Goal: Navigation & Orientation: Find specific page/section

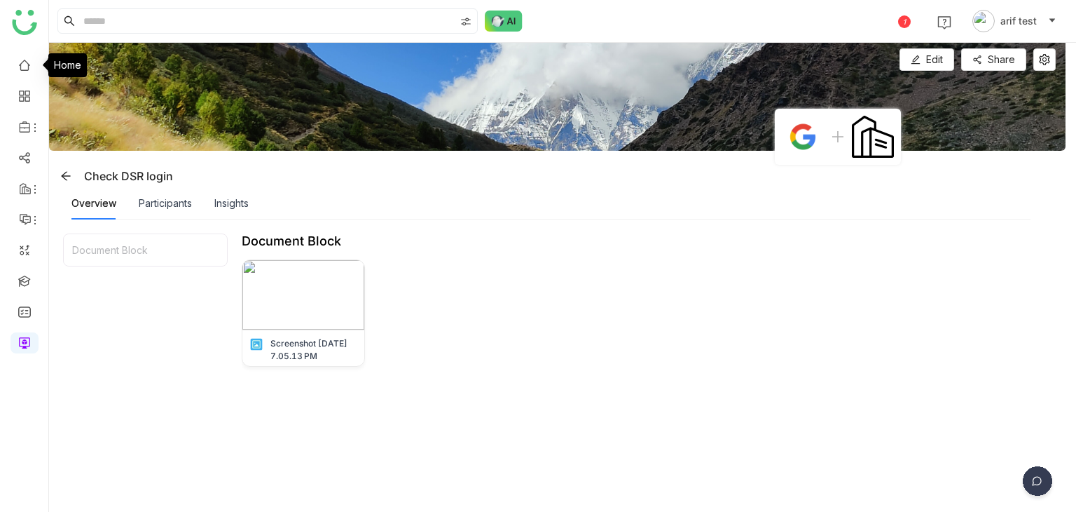
click at [31, 69] on link at bounding box center [24, 64] width 13 height 12
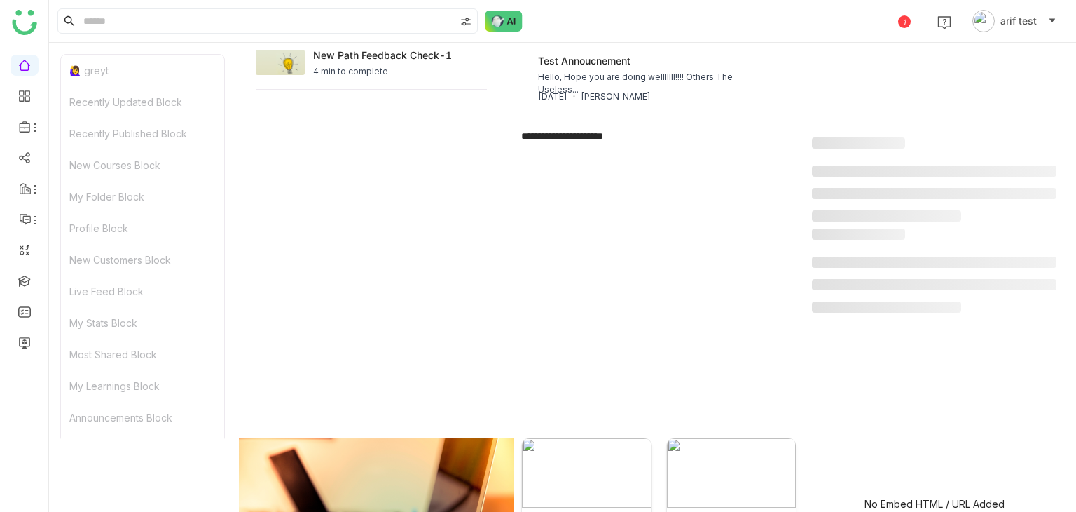
scroll to position [2677, 0]
